Goal: Information Seeking & Learning: Learn about a topic

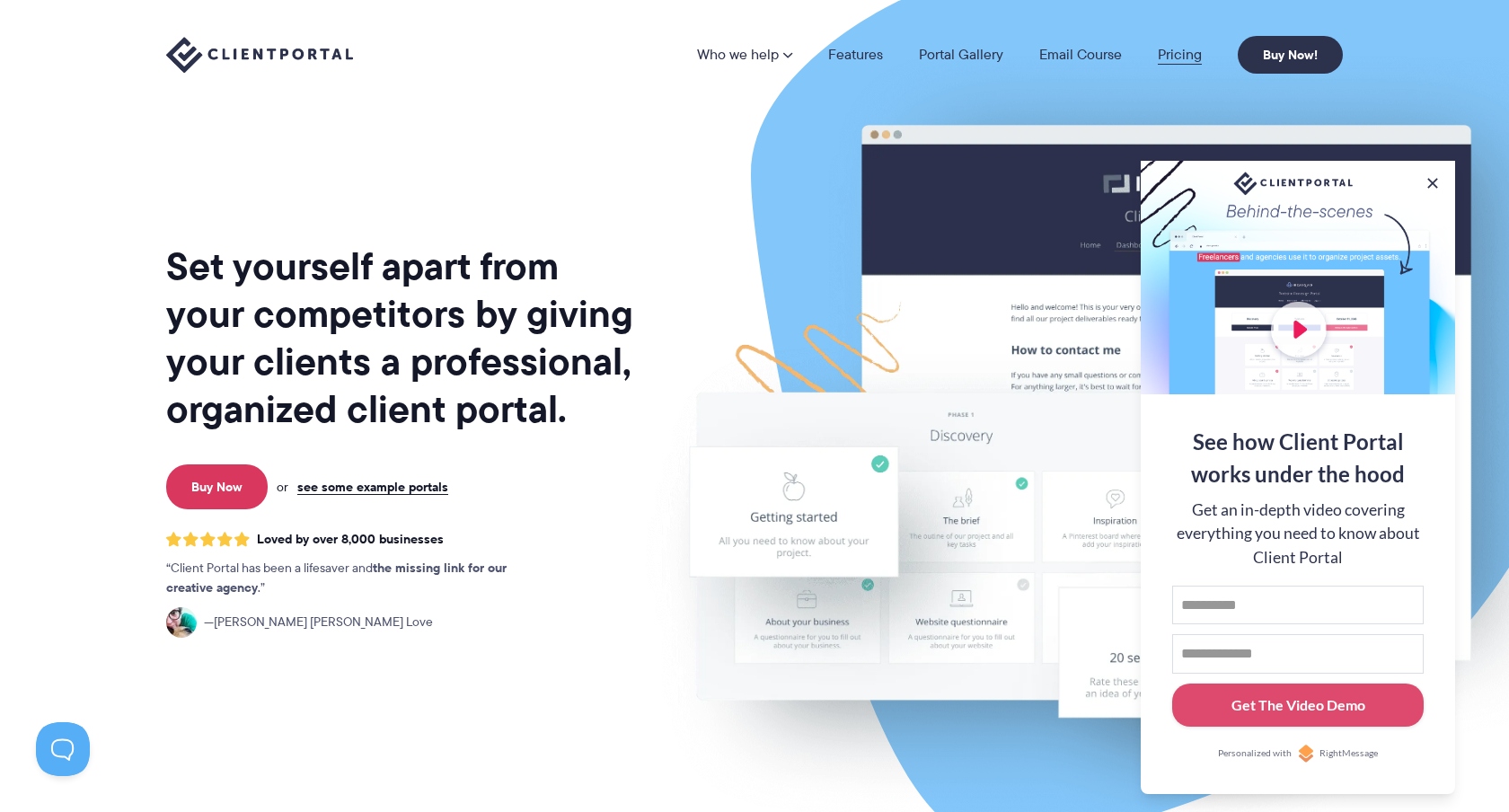
click at [1186, 61] on link "Pricing" at bounding box center [1180, 55] width 44 height 14
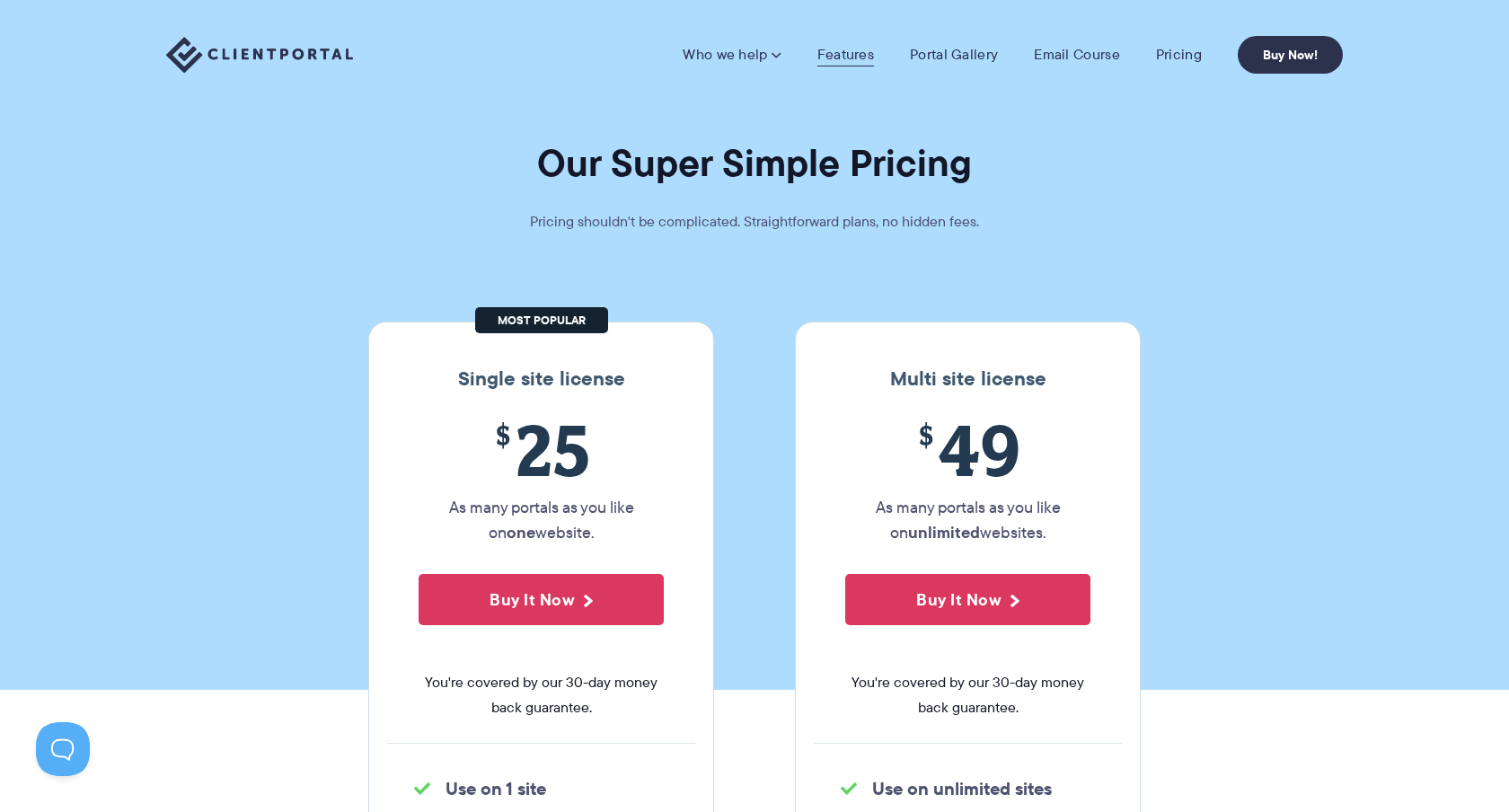
click at [831, 55] on link "Features" at bounding box center [845, 55] width 57 height 18
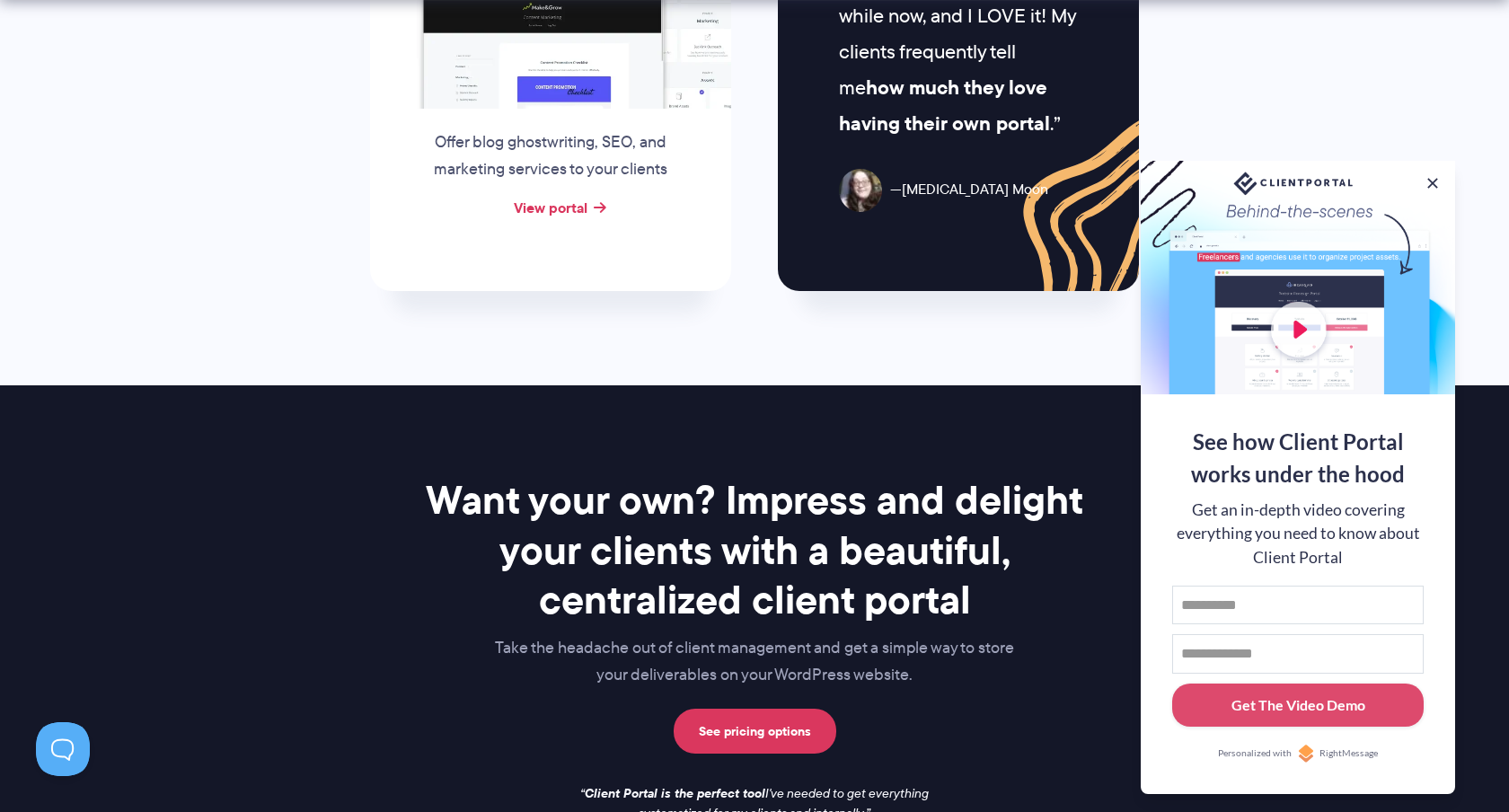
scroll to position [2079, 0]
